Goal: Subscribe to service/newsletter

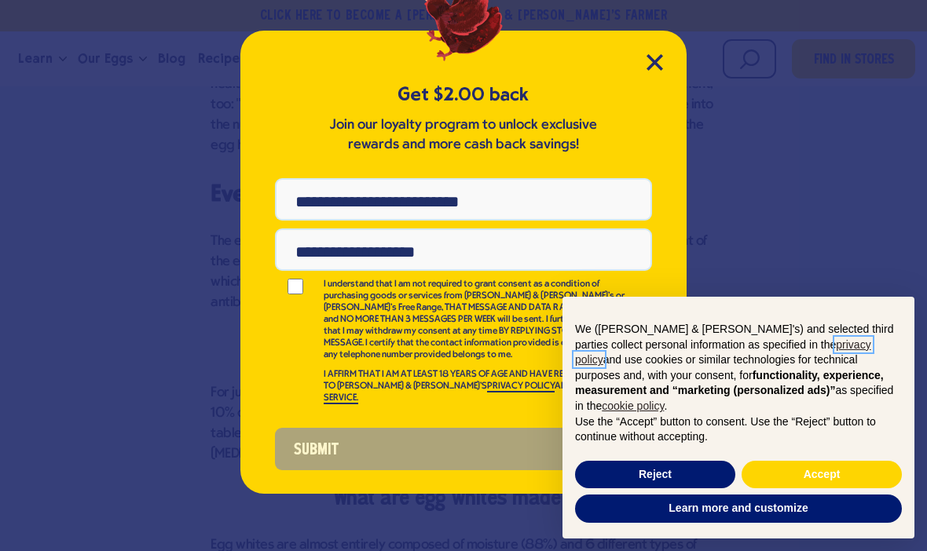
scroll to position [1207, 0]
click at [664, 52] on div "Get $2.00 back Join our loyalty program to unlock exclusive rewards and more ca…" at bounding box center [463, 262] width 446 height 463
click at [670, 56] on div "Get $2.00 back Join our loyalty program to unlock exclusive rewards and more ca…" at bounding box center [463, 262] width 446 height 463
click at [676, 49] on div "Get $2.00 back Join our loyalty program to unlock exclusive rewards and more ca…" at bounding box center [463, 262] width 446 height 463
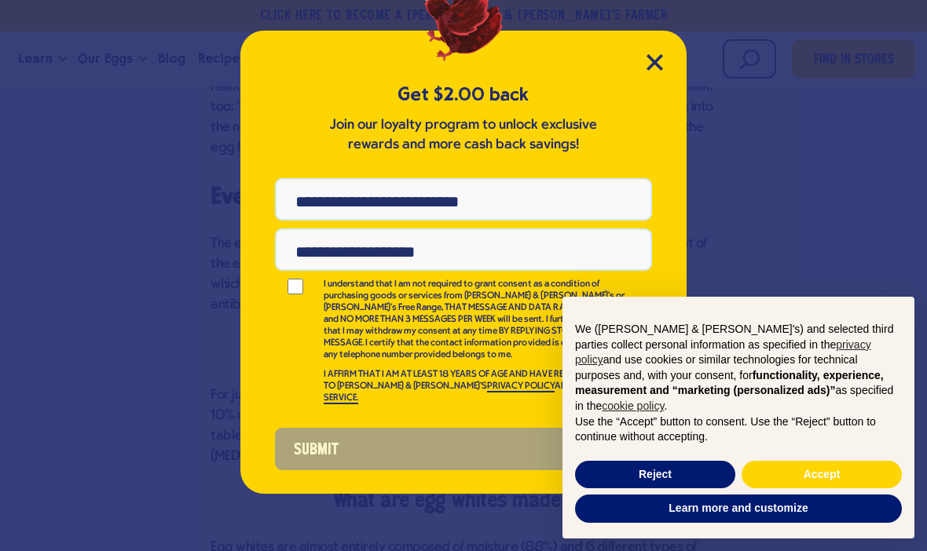
click at [676, 49] on div "Get $2.00 back Join our loyalty program to unlock exclusive rewards and more ca…" at bounding box center [463, 262] width 446 height 463
click at [676, 39] on div "Get $2.00 back Join our loyalty program to unlock exclusive rewards and more ca…" at bounding box center [463, 262] width 446 height 463
click at [636, 45] on div "Get $2.00 back Join our loyalty program to unlock exclusive rewards and more ca…" at bounding box center [463, 262] width 446 height 463
click at [643, 59] on div "Get $2.00 back Join our loyalty program to unlock exclusive rewards and more ca…" at bounding box center [463, 262] width 446 height 463
click at [644, 41] on div "Get $2.00 back Join our loyalty program to unlock exclusive rewards and more ca…" at bounding box center [463, 262] width 446 height 463
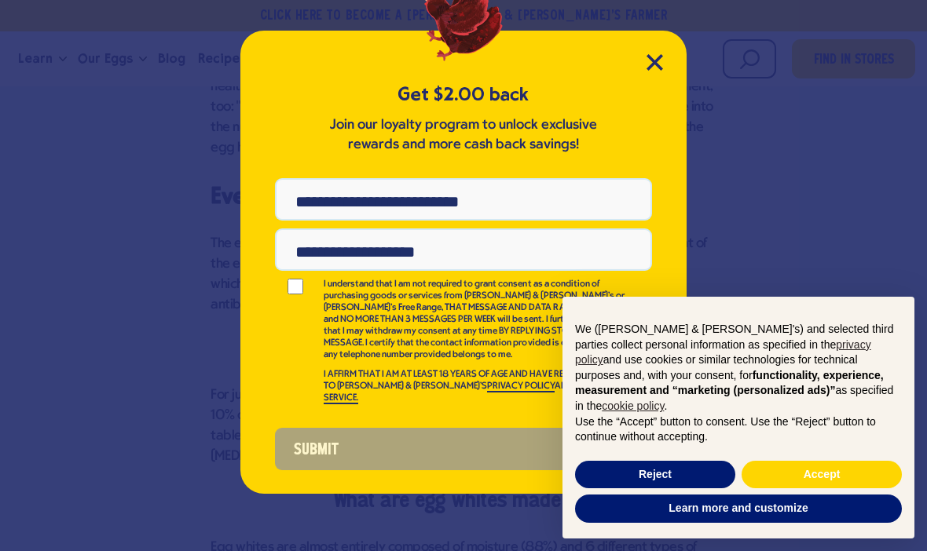
click at [643, 66] on div "Get $2.00 back Join our loyalty program to unlock exclusive rewards and more ca…" at bounding box center [463, 262] width 446 height 463
click at [637, 51] on div "Get $2.00 back Join our loyalty program to unlock exclusive rewards and more ca…" at bounding box center [463, 262] width 446 height 463
click at [698, 86] on div "Get $2.00 back Join our loyalty program to unlock exclusive rewards and more ca…" at bounding box center [463, 262] width 471 height 489
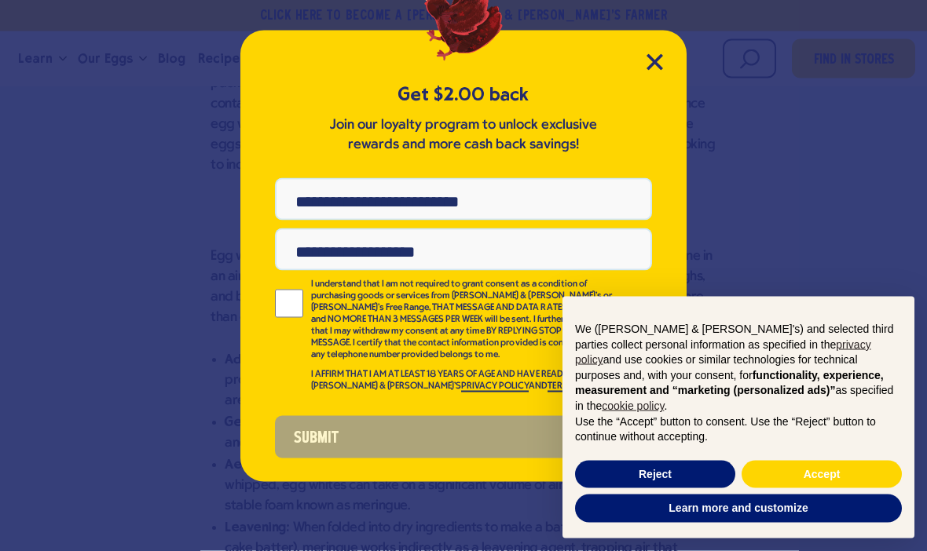
scroll to position [1841, 0]
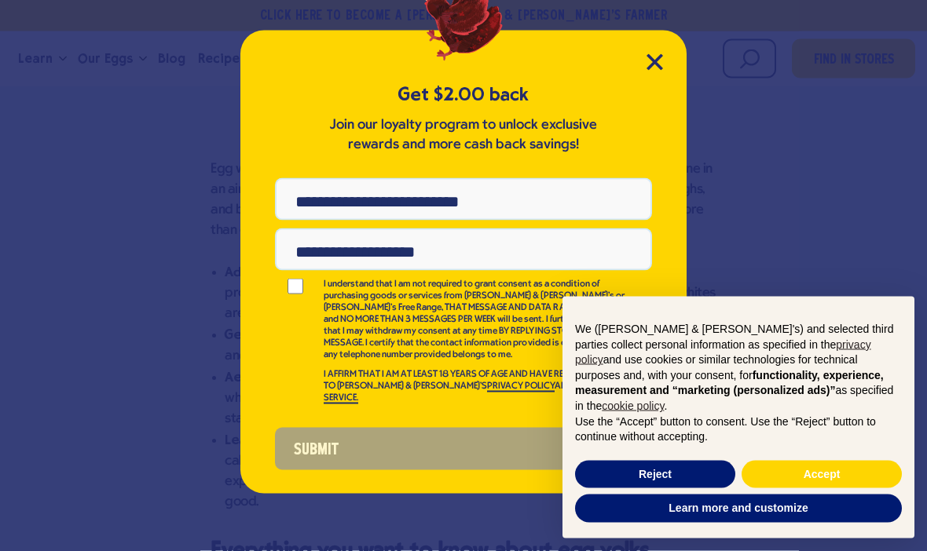
click at [695, 42] on div "Get $2.00 back Join our loyalty program to unlock exclusive rewards and more ca…" at bounding box center [463, 262] width 471 height 489
click at [322, 196] on input "Phone Number" at bounding box center [463, 199] width 377 height 42
click at [302, 230] on input "Email Address" at bounding box center [463, 250] width 377 height 42
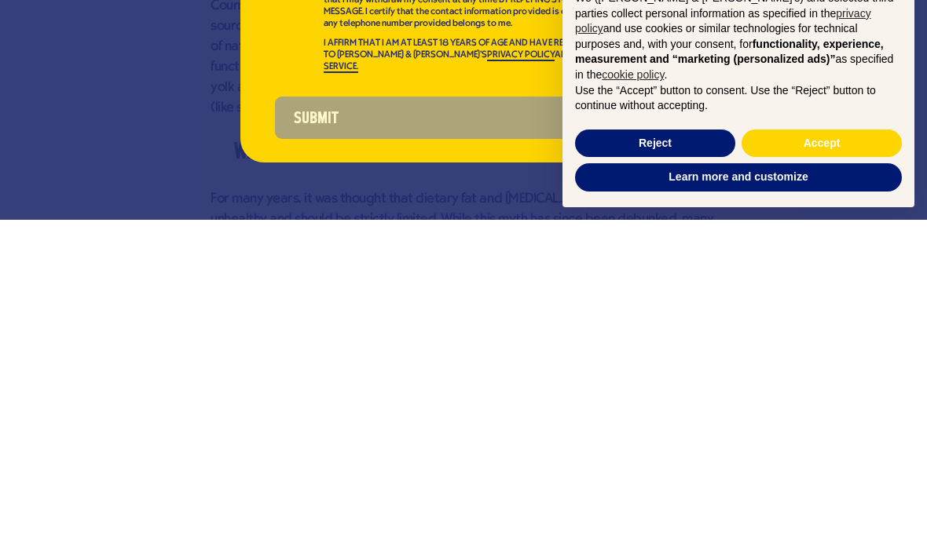
scroll to position [3028, 0]
type input "*"
click at [97, 97] on div "Get $2.00 back Join our loyalty program to unlock exclusive rewards and more ca…" at bounding box center [463, 275] width 927 height 551
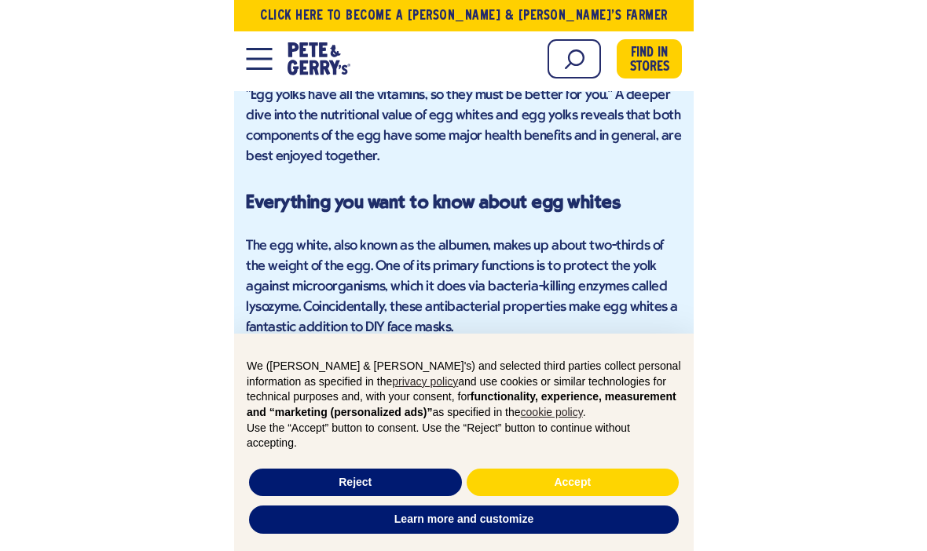
scroll to position [1207, 0]
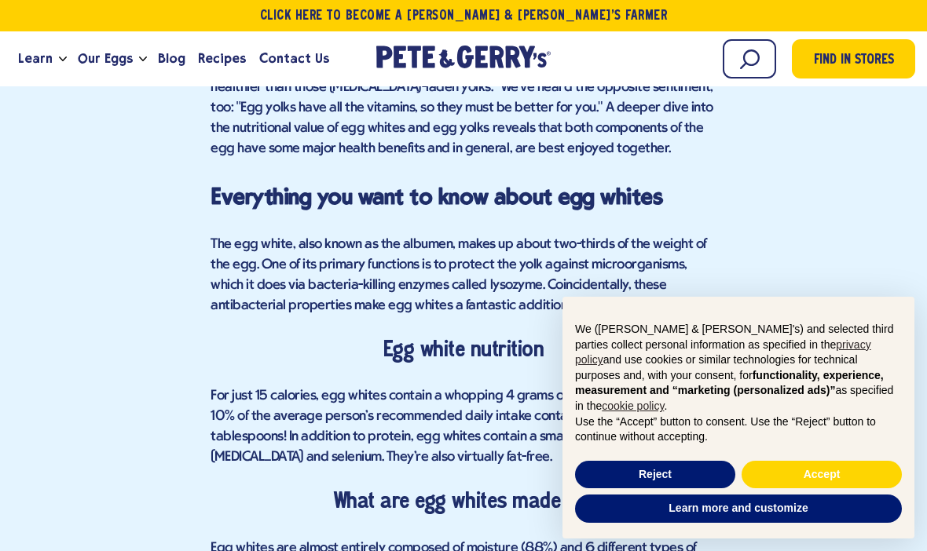
click at [417, 79] on link "[PERSON_NAME] & [PERSON_NAME]'s Homepage" at bounding box center [463, 59] width 174 height 42
